Goal: Task Accomplishment & Management: Complete application form

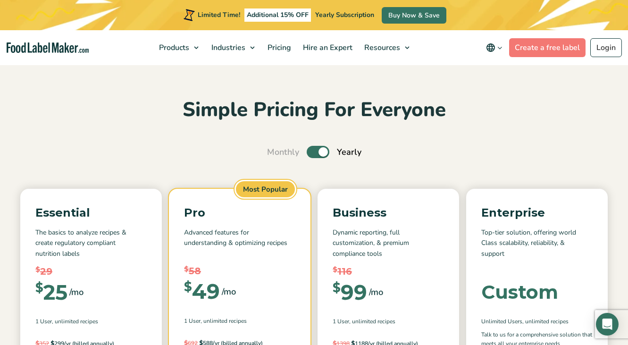
scroll to position [14, 0]
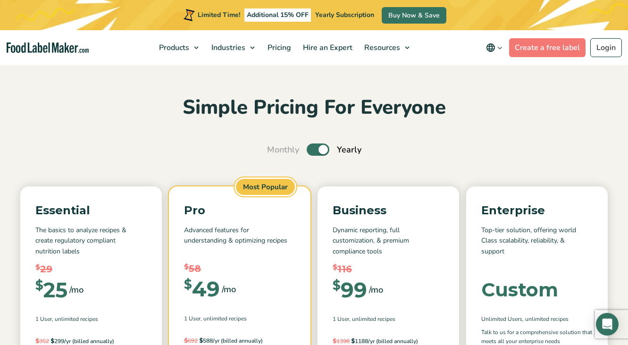
click at [322, 148] on label "Toggle" at bounding box center [317, 149] width 23 height 12
click at [275, 148] on input "Toggle" at bounding box center [272, 150] width 6 height 6
checkbox input "false"
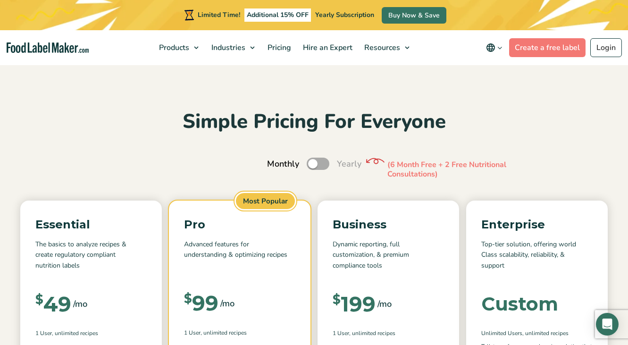
scroll to position [0, 0]
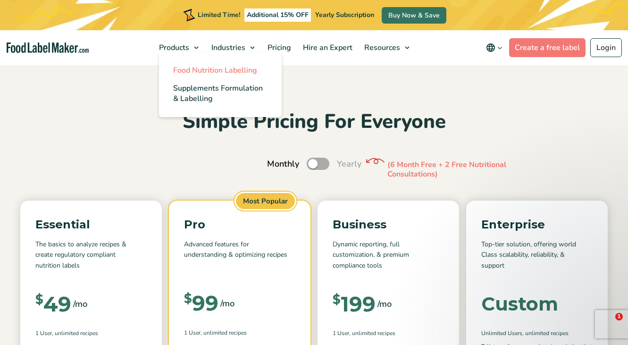
click at [195, 74] on span "Food Nutrition Labelling" at bounding box center [215, 70] width 84 height 10
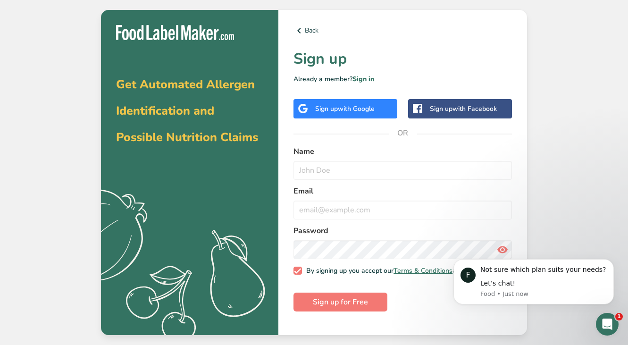
click at [338, 109] on span "with Google" at bounding box center [356, 108] width 37 height 9
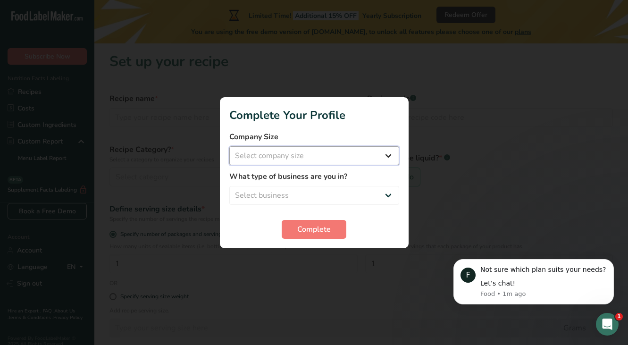
select select "1"
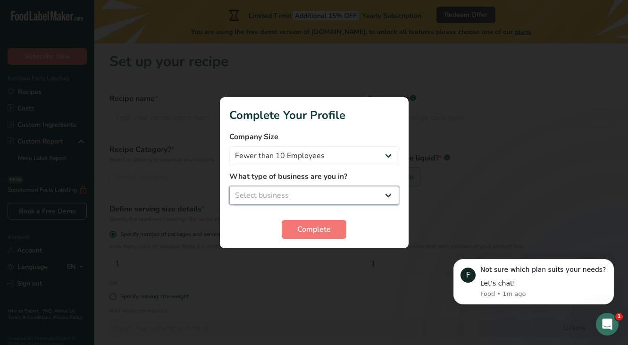
select select "5"
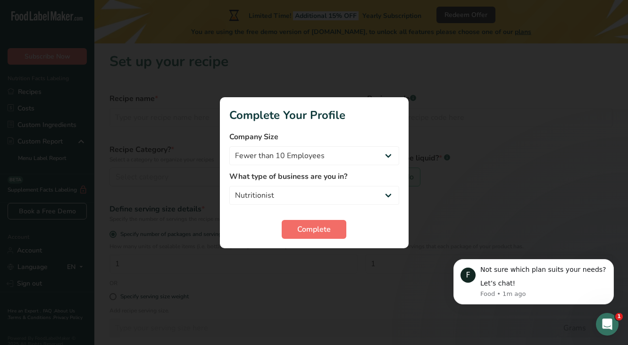
click at [305, 232] on span "Complete" at bounding box center [313, 228] width 33 height 11
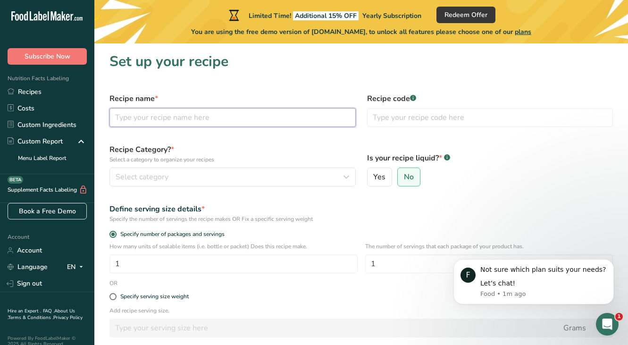
click at [246, 116] on input "text" at bounding box center [232, 117] width 246 height 19
type input "PB Cup Smoothie"
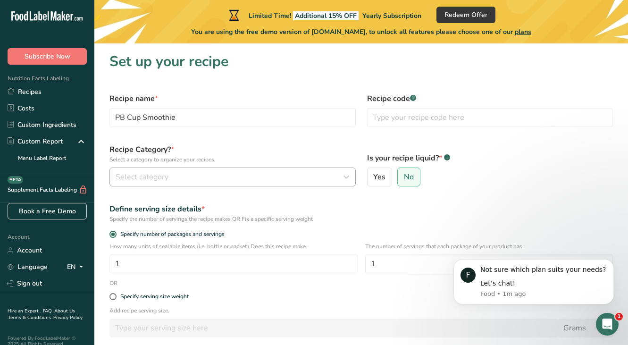
click at [215, 174] on div "Select category" at bounding box center [230, 176] width 228 height 11
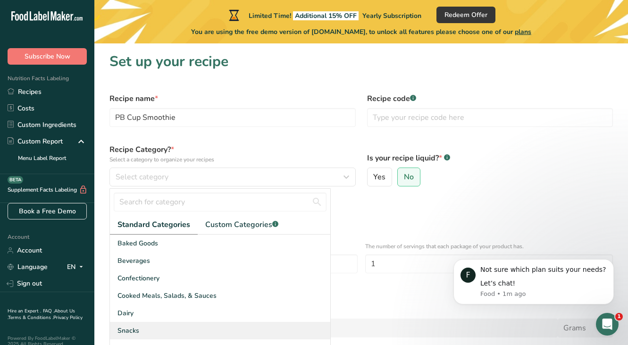
click at [146, 328] on div "Snacks" at bounding box center [220, 330] width 220 height 17
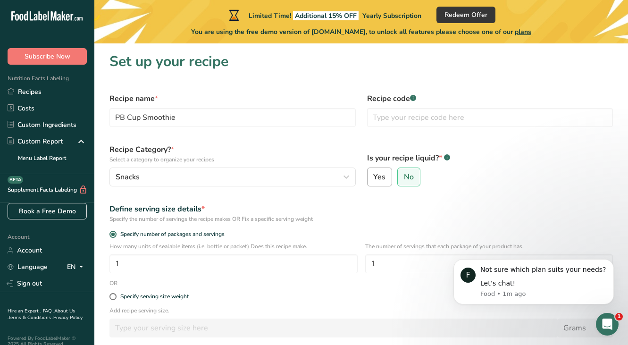
click at [386, 175] on label "Yes" at bounding box center [379, 176] width 25 height 19
click at [373, 175] on input "Yes" at bounding box center [370, 177] width 6 height 6
radio input "true"
radio input "false"
select select "22"
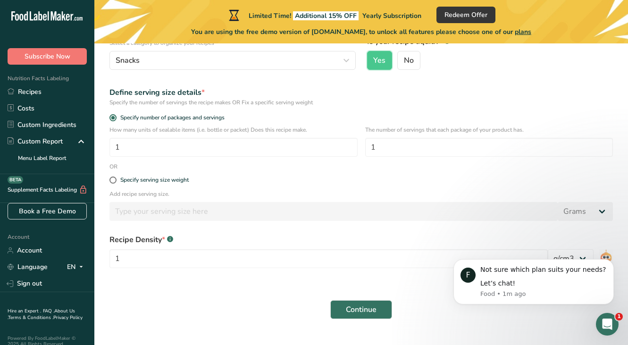
scroll to position [118, 0]
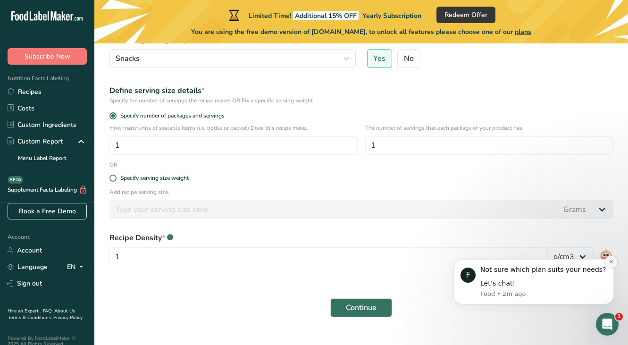
click at [612, 263] on icon "Dismiss notification" at bounding box center [610, 261] width 5 height 5
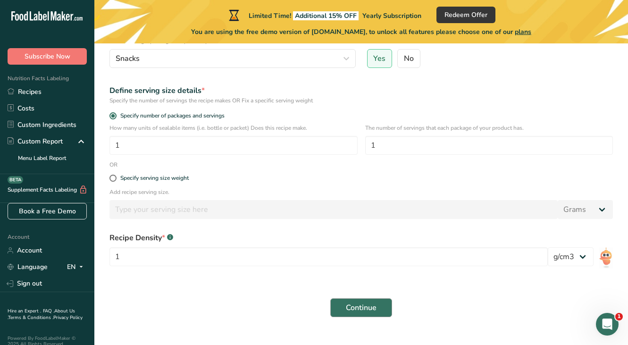
click at [350, 307] on span "Continue" at bounding box center [361, 307] width 31 height 11
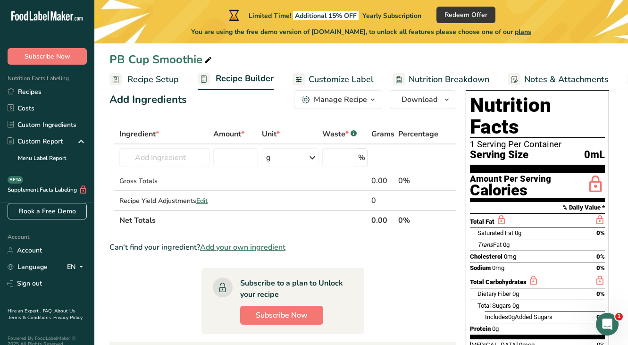
scroll to position [22, 0]
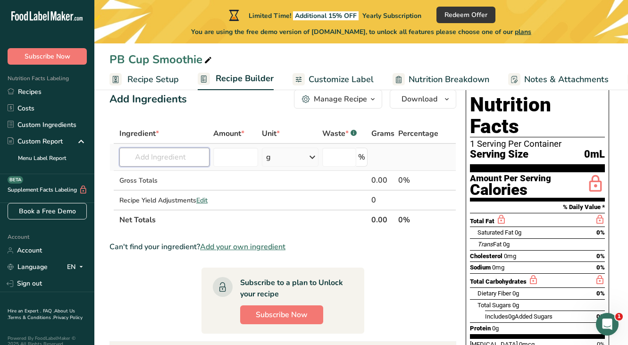
click at [173, 153] on input "text" at bounding box center [164, 157] width 90 height 19
type input "c"
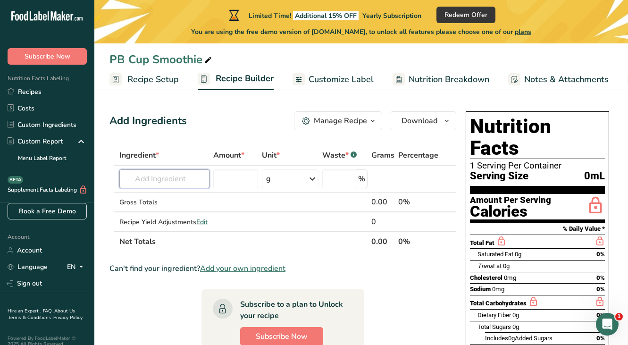
scroll to position [0, 0]
type input "swiig"
click at [137, 213] on div "Add your own ingredient" at bounding box center [164, 213] width 75 height 10
